Goal: Book appointment/travel/reservation

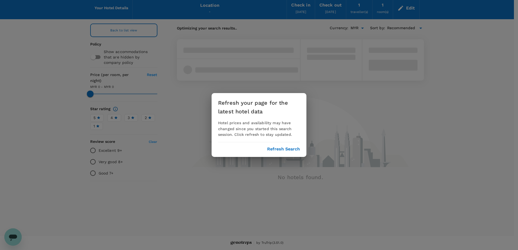
click at [283, 149] on button "Refresh Search" at bounding box center [283, 149] width 33 height 5
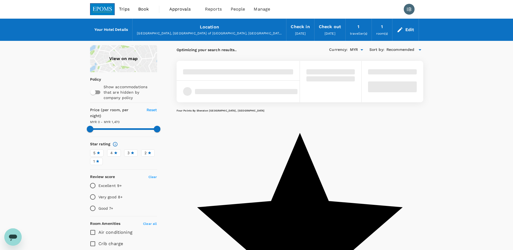
type input "1470"
click at [143, 11] on span "Book" at bounding box center [143, 9] width 11 height 6
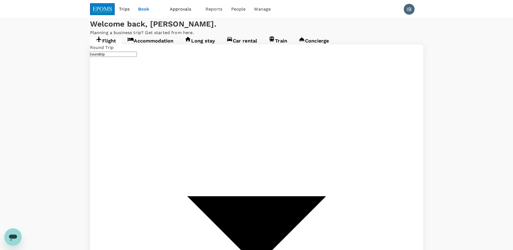
type input "Kota Kinabalu Intl (BKI)"
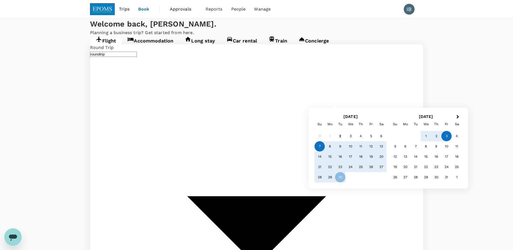
type input "Miri Intl (MYY)"
click at [318, 147] on div "7" at bounding box center [320, 146] width 10 height 10
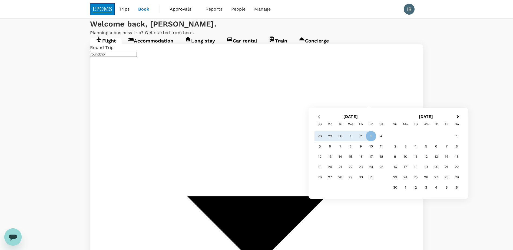
click at [318, 115] on button "Previous Month" at bounding box center [318, 117] width 9 height 9
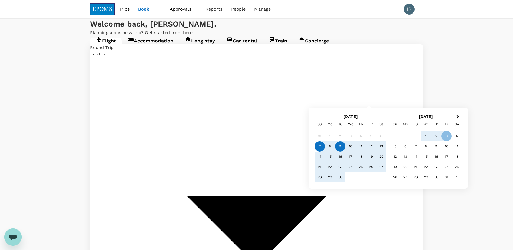
click at [340, 146] on div "9" at bounding box center [340, 146] width 10 height 10
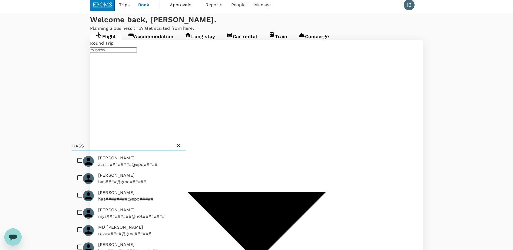
scroll to position [7, 0]
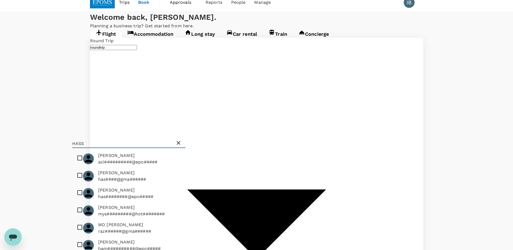
type input "HASS"
